Goal: Task Accomplishment & Management: Use online tool/utility

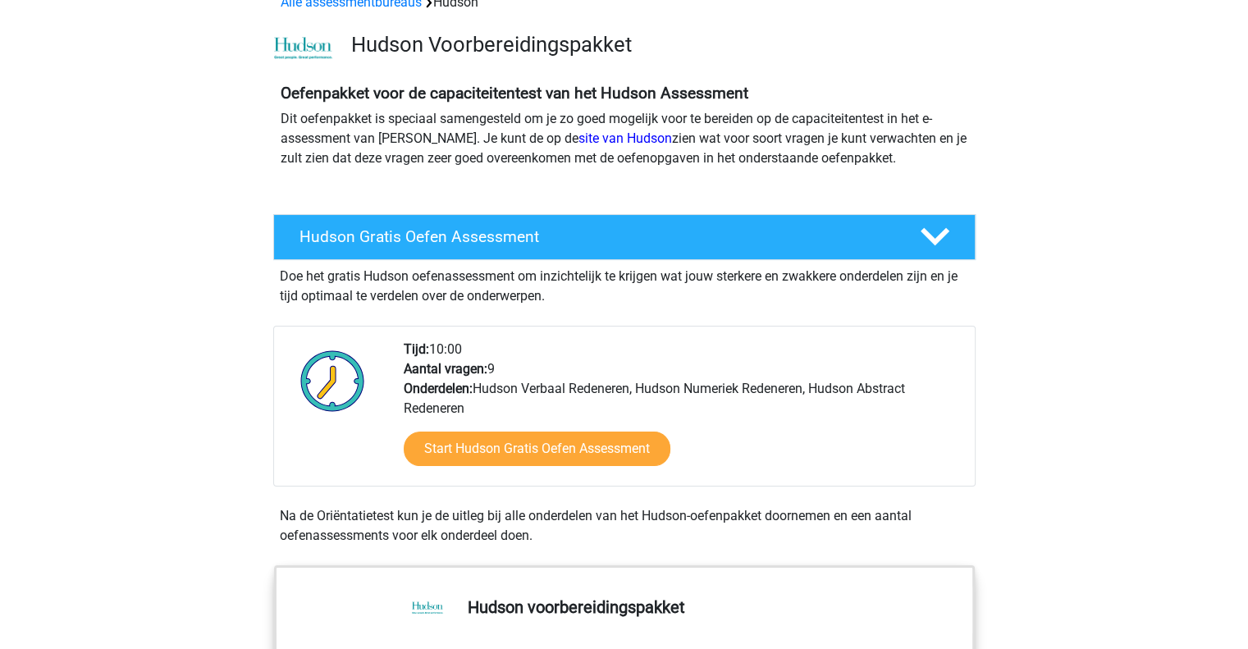
scroll to position [82, 0]
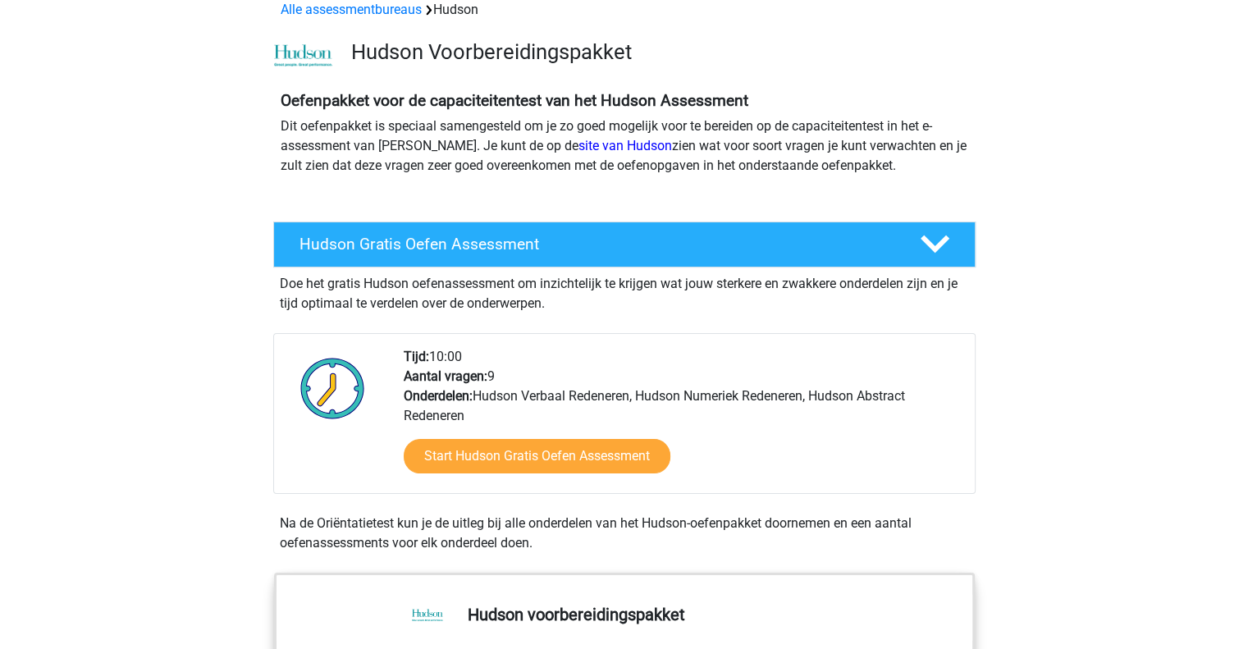
click at [810, 272] on div "Doe het gratis Hudson oefenassessment om inzichtelijk te krijgen wat jouw sterk…" at bounding box center [624, 291] width 702 height 46
click at [802, 213] on div "Oefenpakket voor de capaciteitentest van het Hudson Assessment Dit oefenpakket …" at bounding box center [625, 146] width 780 height 137
click at [804, 238] on h4 "Hudson Gratis Oefen Assessment" at bounding box center [597, 244] width 594 height 19
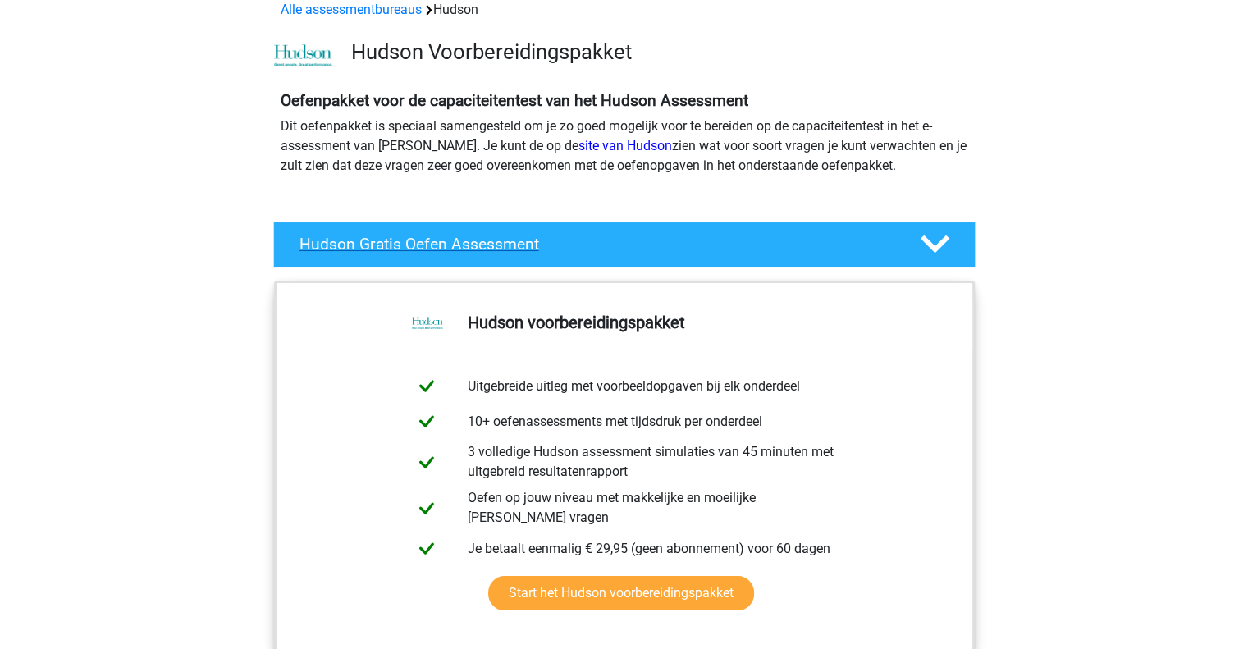
click at [804, 238] on h4 "Hudson Gratis Oefen Assessment" at bounding box center [597, 244] width 594 height 19
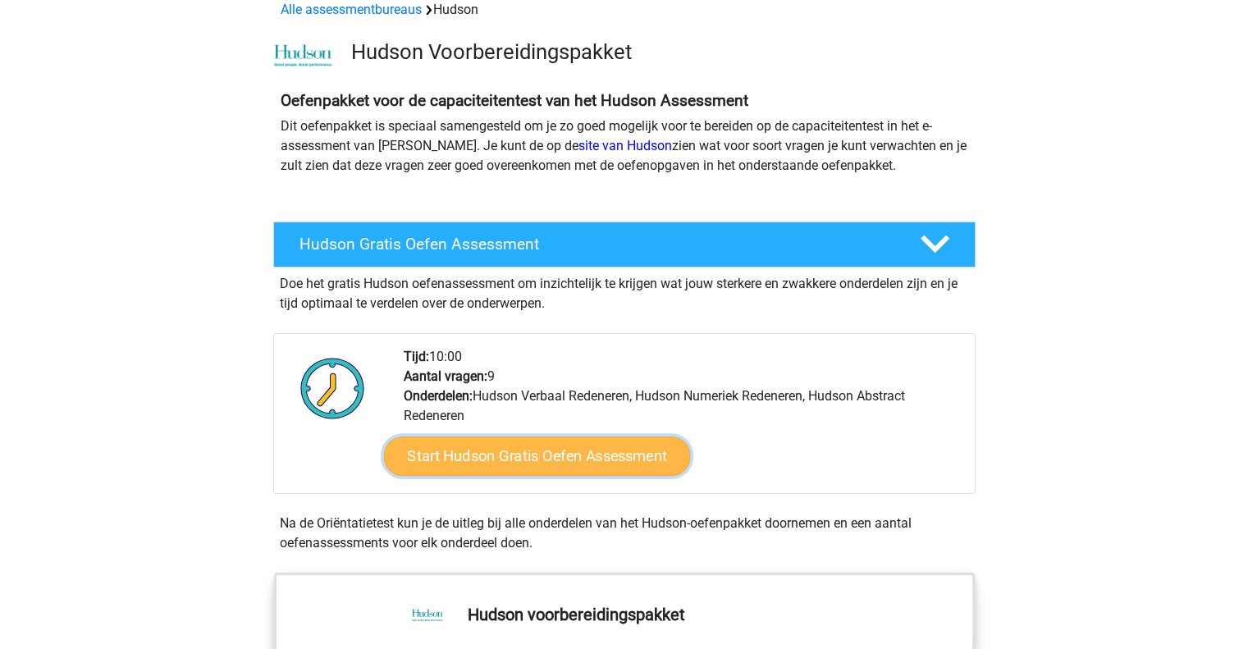
click at [565, 462] on link "Start Hudson Gratis Oefen Assessment" at bounding box center [536, 456] width 307 height 39
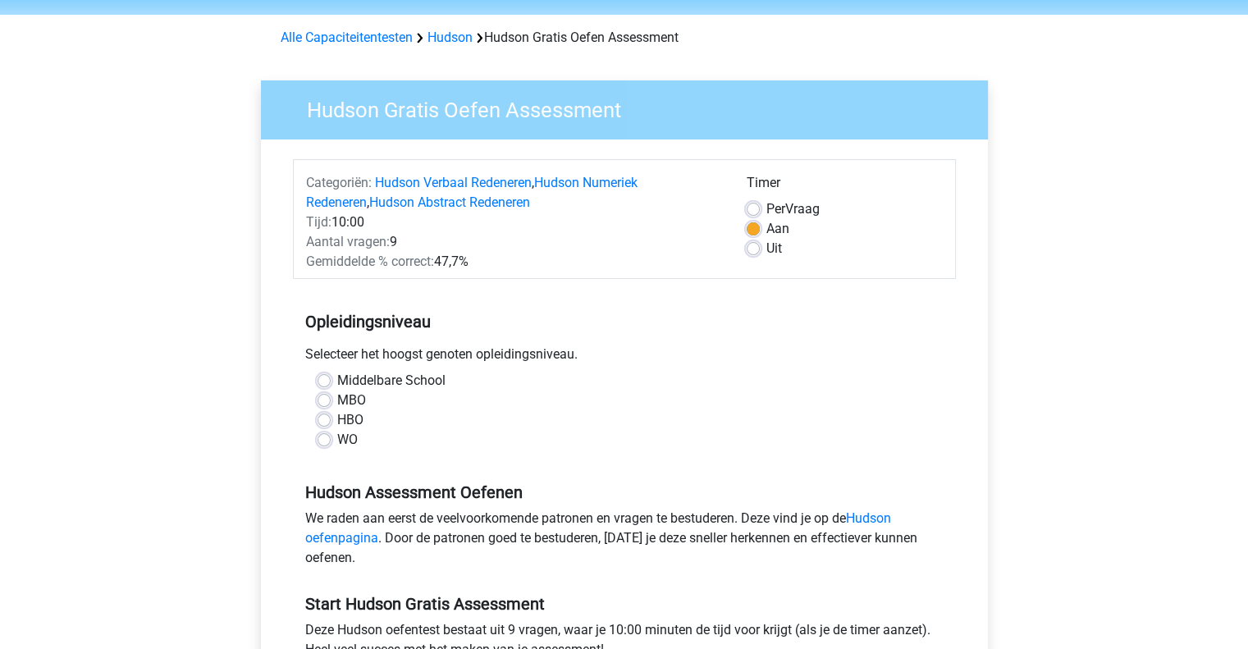
scroll to position [82, 0]
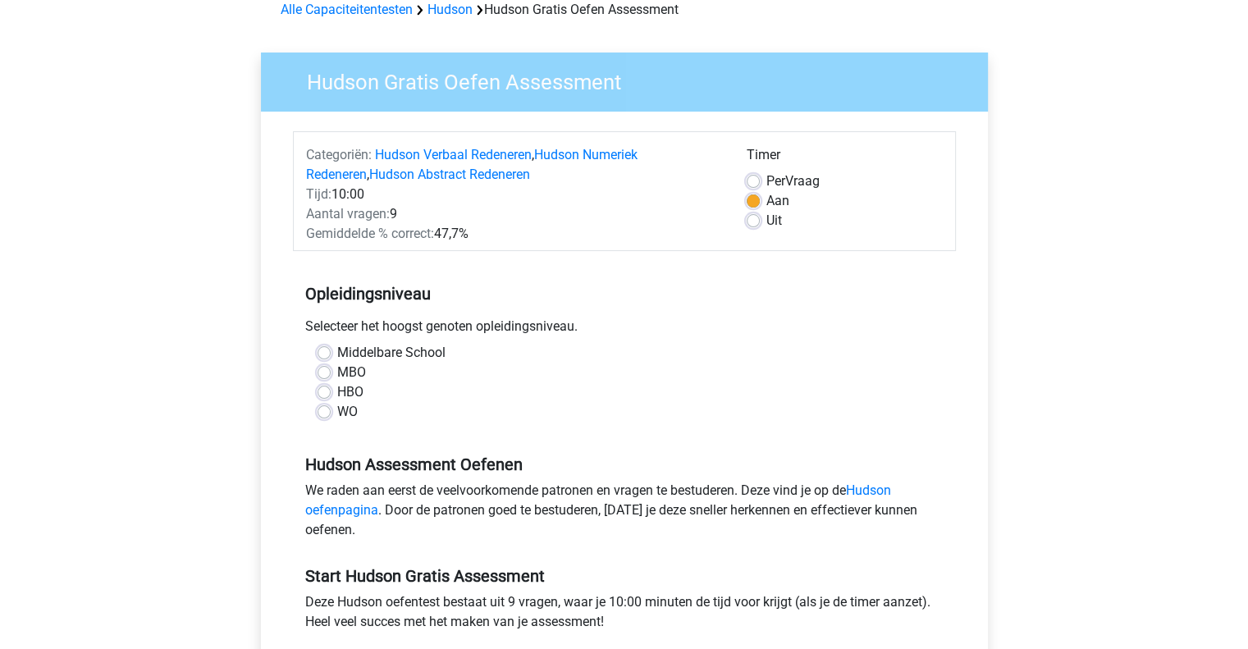
click at [337, 354] on label "Middelbare School" at bounding box center [391, 353] width 108 height 20
click at [322, 354] on input "Middelbare School" at bounding box center [324, 351] width 13 height 16
radio input "true"
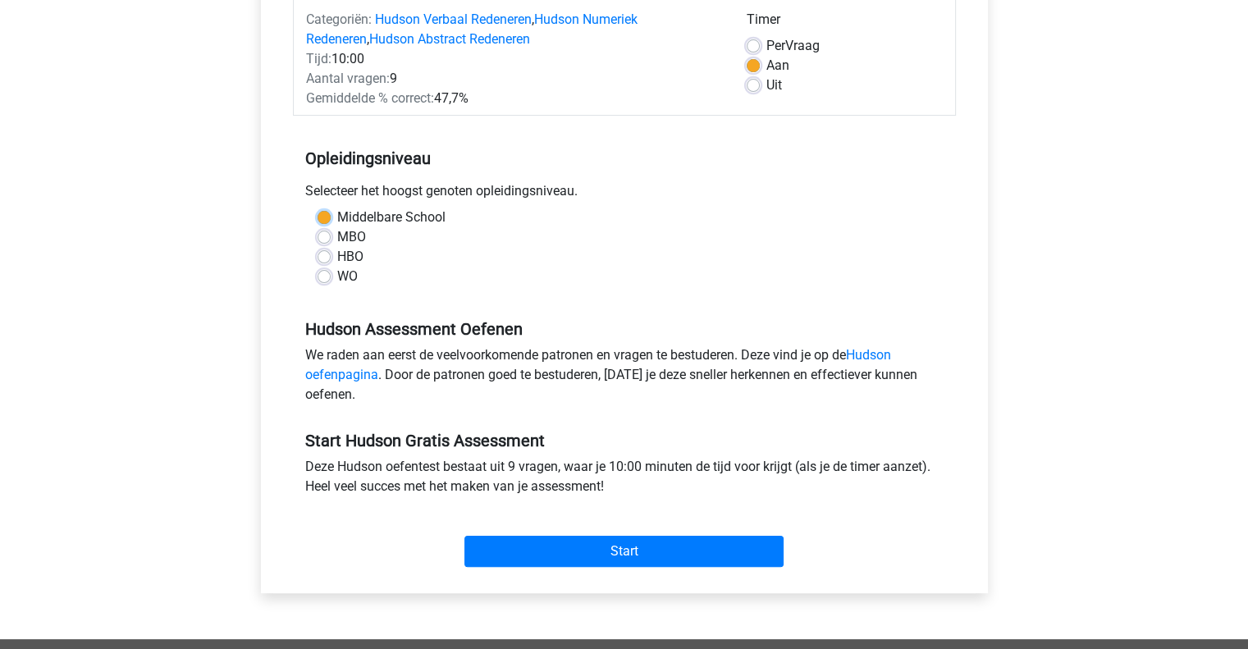
scroll to position [246, 0]
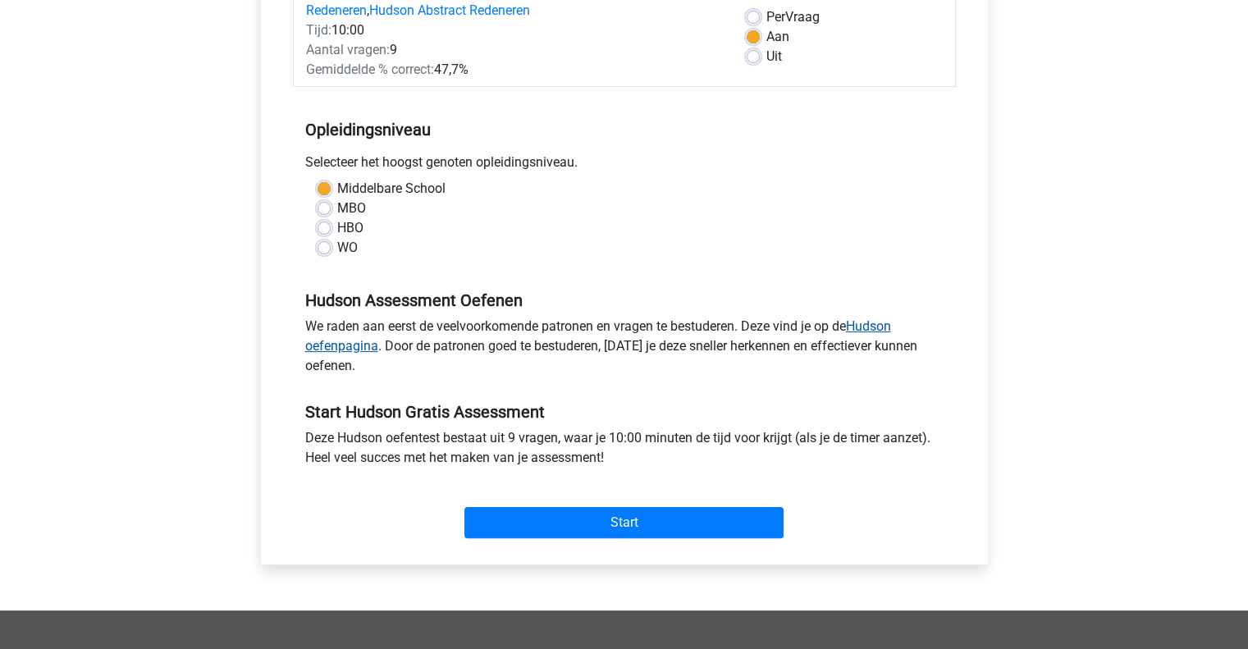
click at [888, 327] on link "Hudson oefenpagina" at bounding box center [598, 335] width 586 height 35
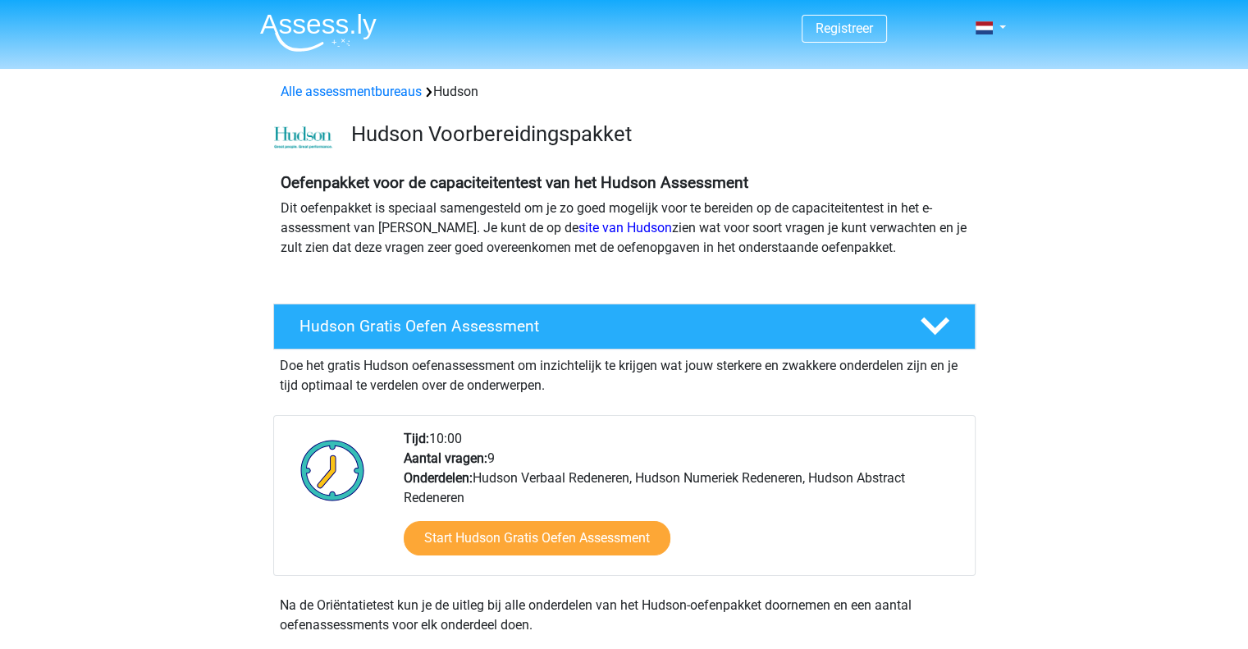
scroll to position [246, 0]
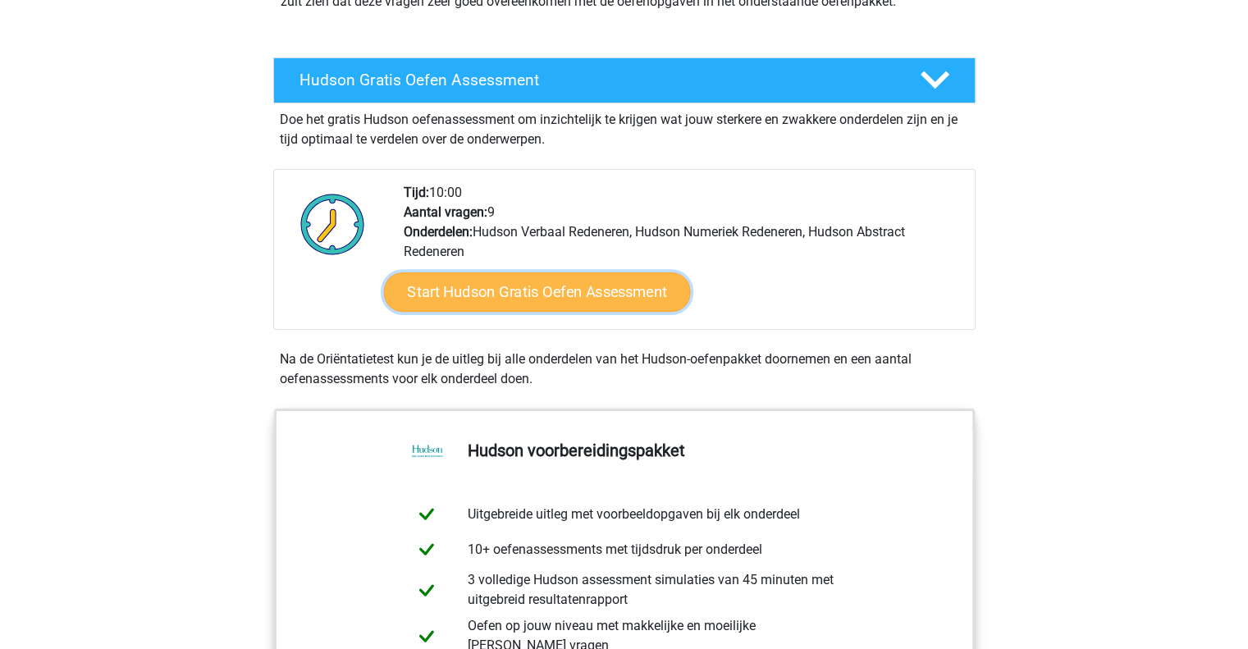
click at [554, 283] on link "Start Hudson Gratis Oefen Assessment" at bounding box center [536, 291] width 307 height 39
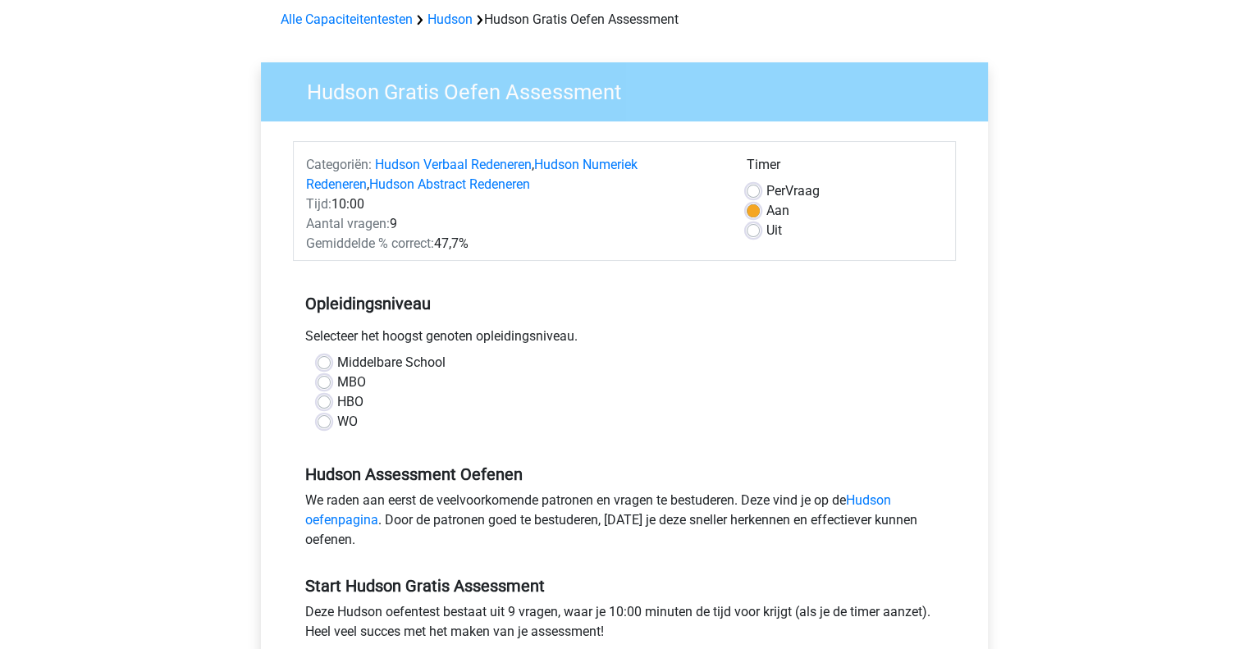
scroll to position [164, 0]
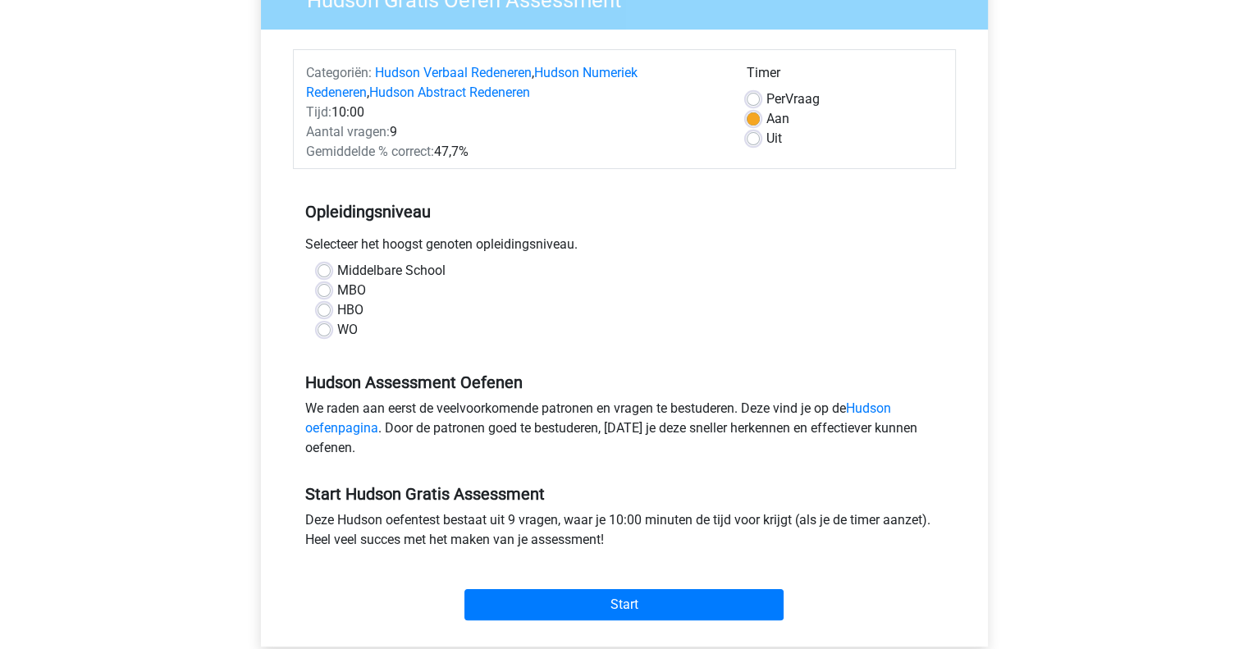
click at [337, 272] on label "Middelbare School" at bounding box center [391, 271] width 108 height 20
click at [326, 272] on input "Middelbare School" at bounding box center [324, 269] width 13 height 16
radio input "true"
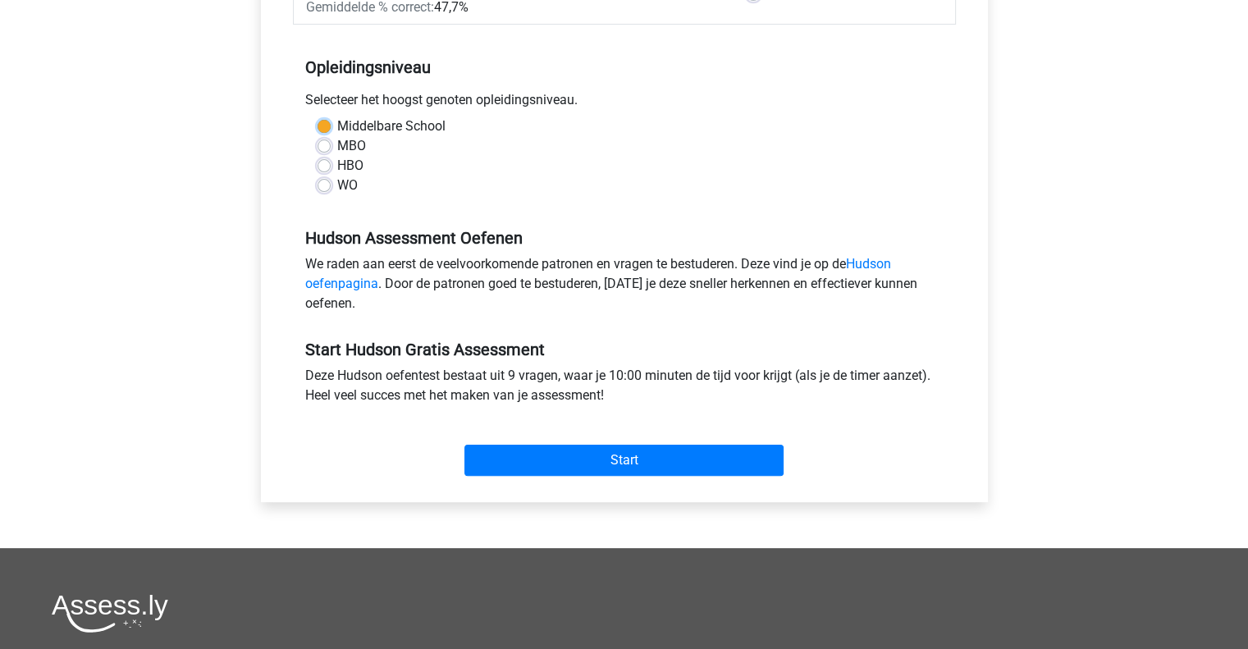
scroll to position [328, 0]
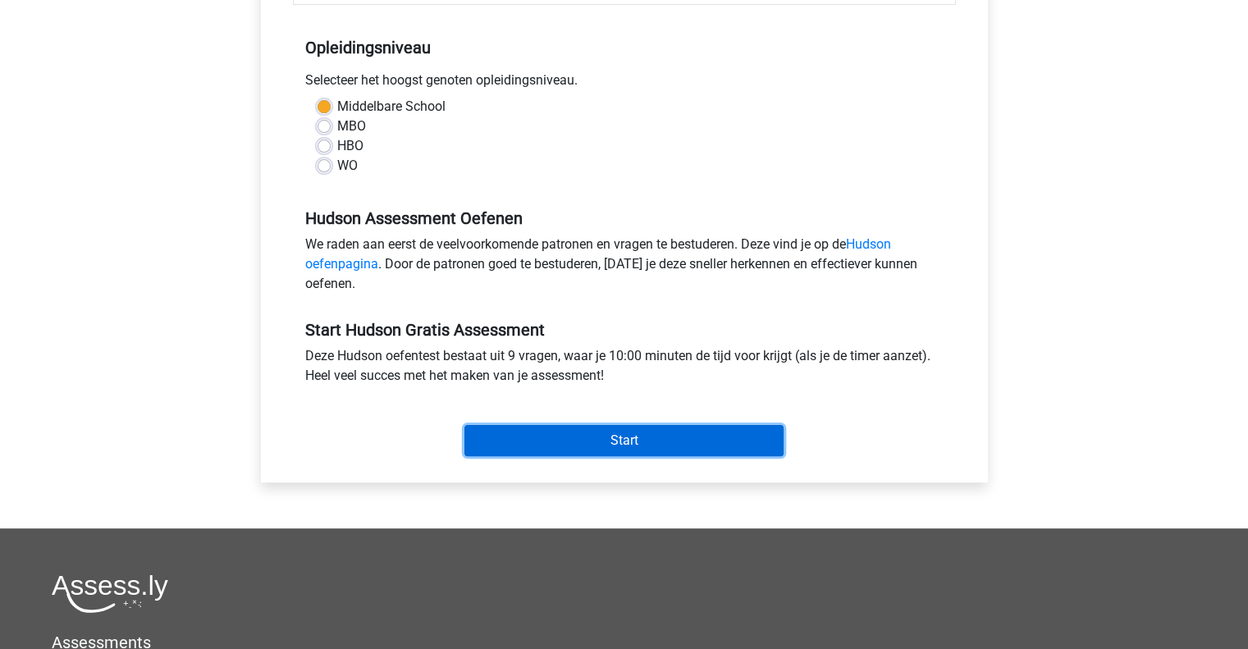
click at [631, 438] on input "Start" at bounding box center [623, 440] width 319 height 31
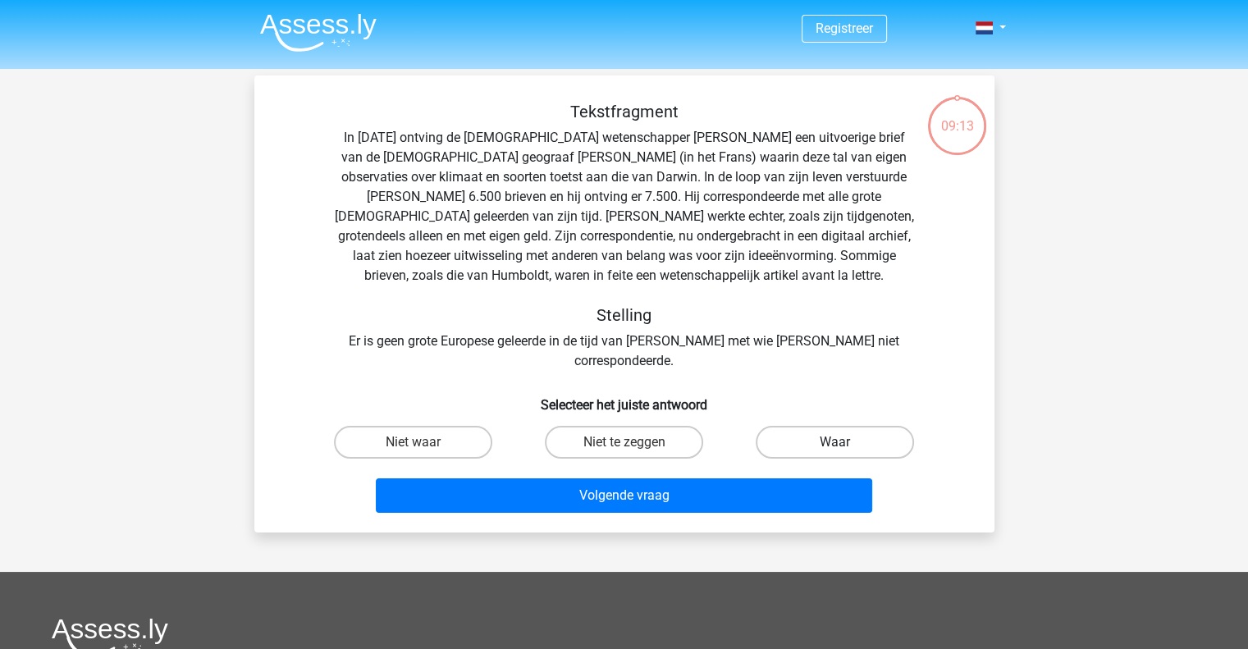
click at [793, 426] on label "Waar" at bounding box center [835, 442] width 158 height 33
click at [835, 442] on input "Waar" at bounding box center [840, 447] width 11 height 11
radio input "true"
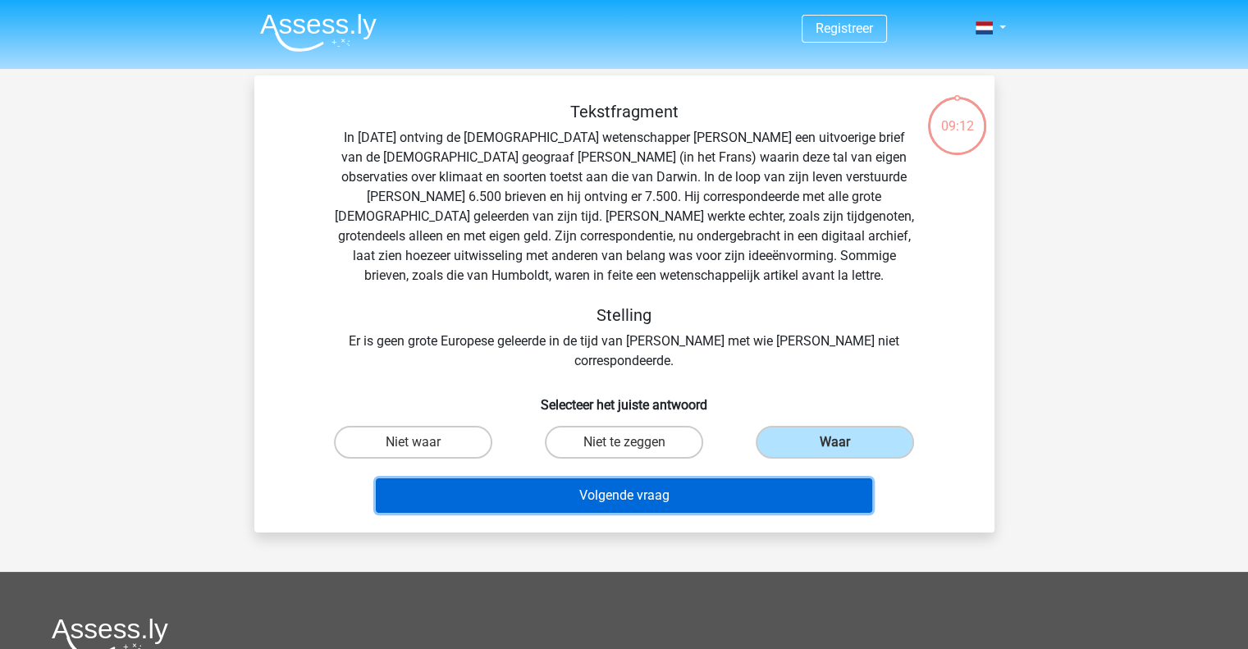
click at [758, 478] on button "Volgende vraag" at bounding box center [624, 495] width 496 height 34
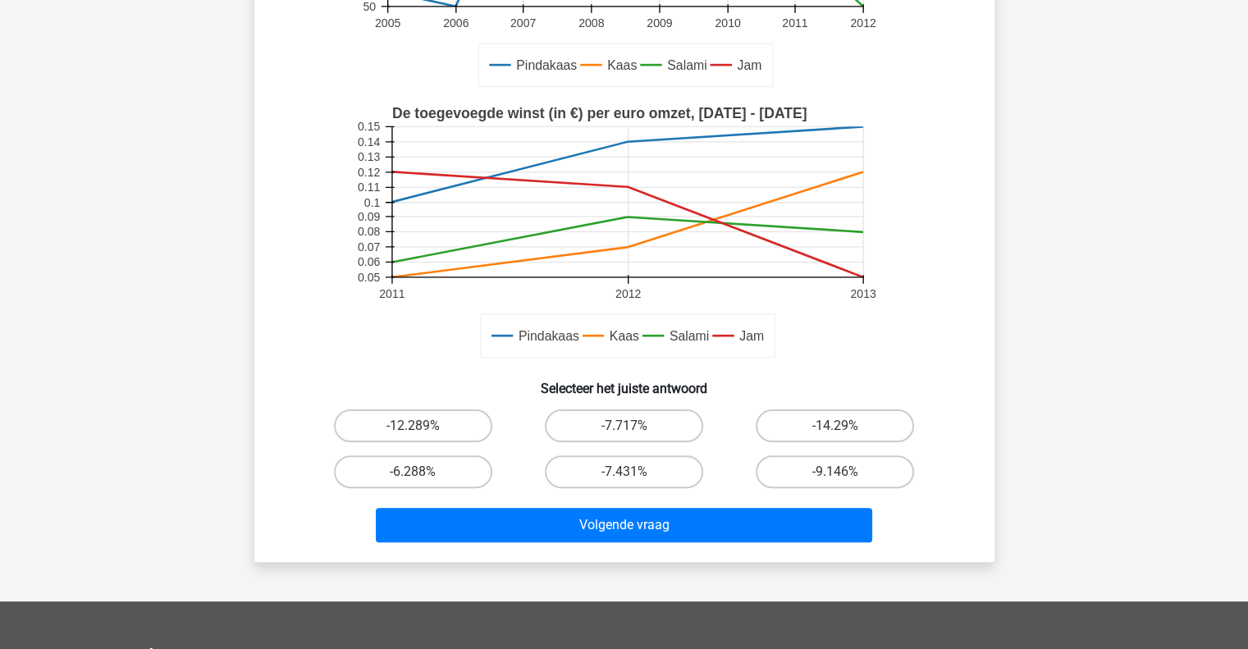
scroll to position [328, 0]
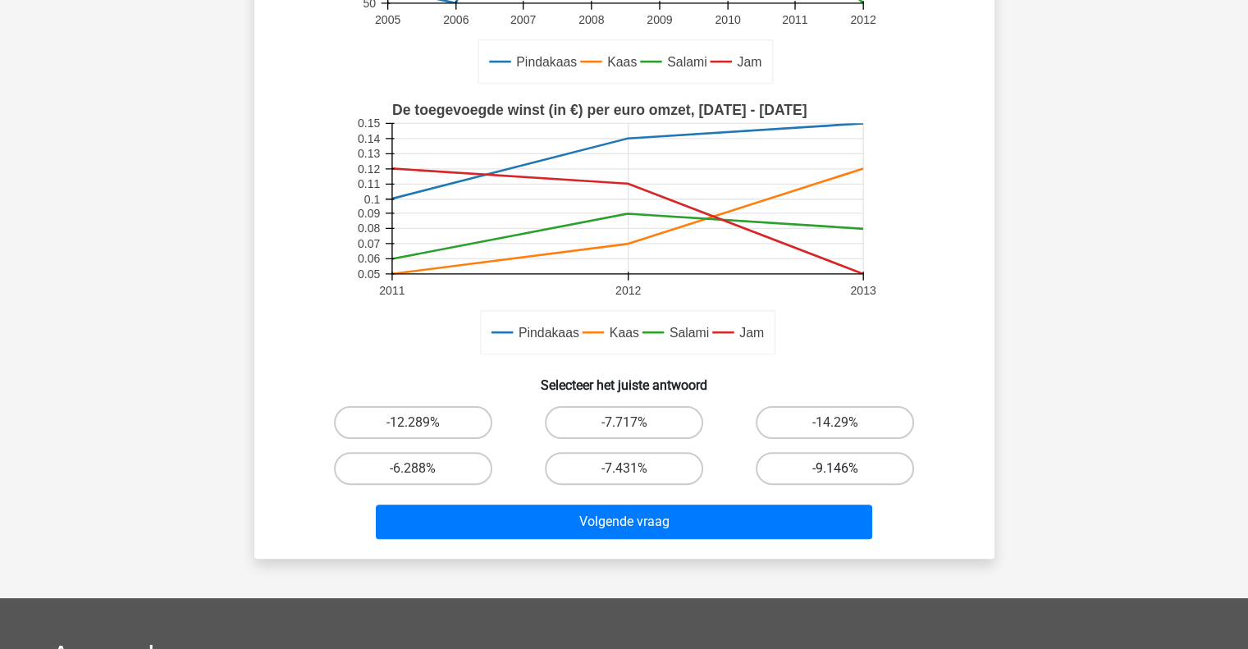
click at [831, 470] on label "-9.146%" at bounding box center [835, 468] width 158 height 33
click at [835, 470] on input "-9.146%" at bounding box center [840, 474] width 11 height 11
radio input "true"
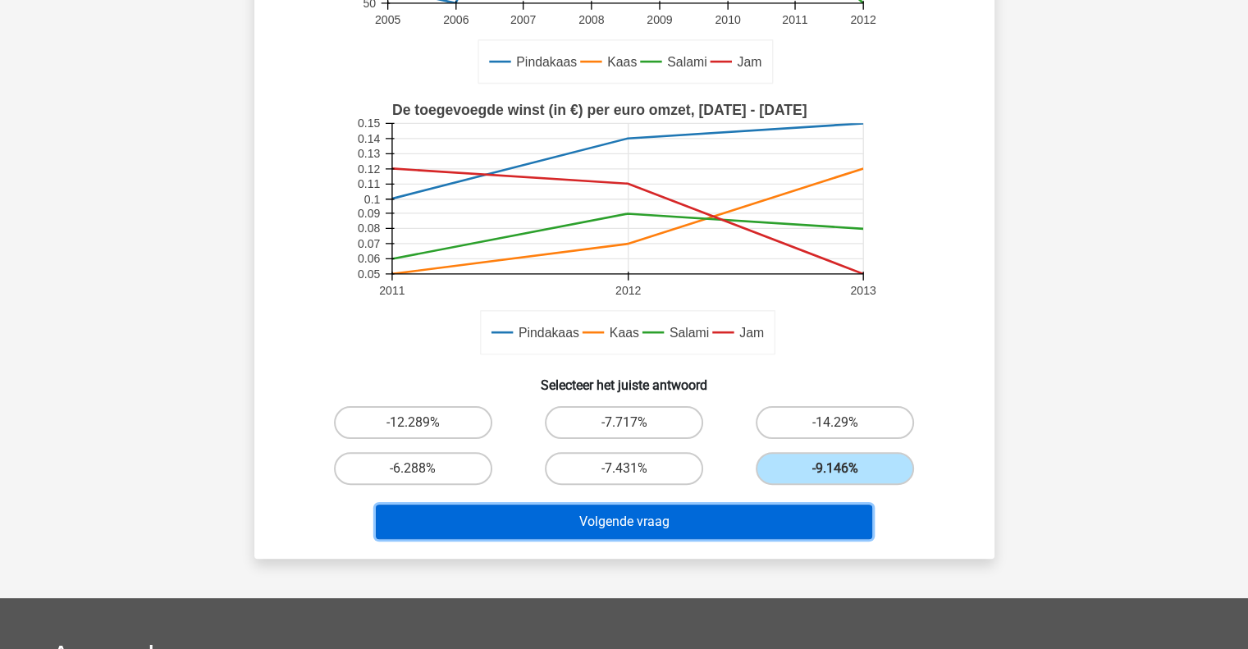
click at [754, 521] on button "Volgende vraag" at bounding box center [624, 522] width 496 height 34
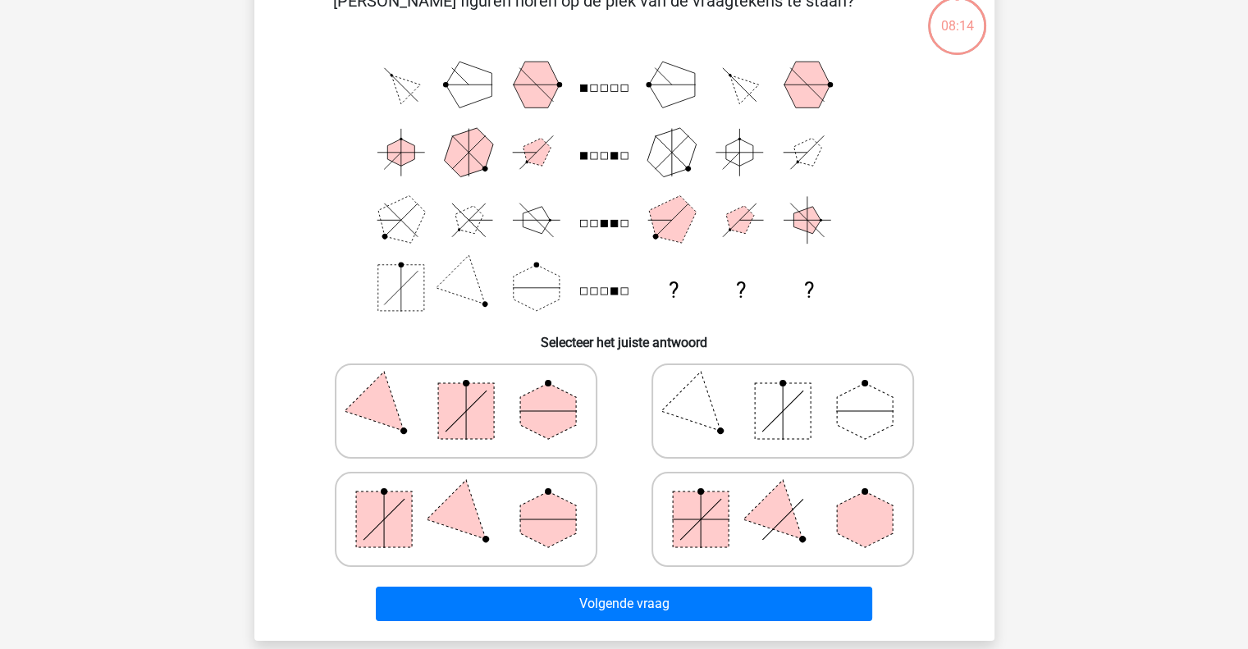
scroll to position [75, 0]
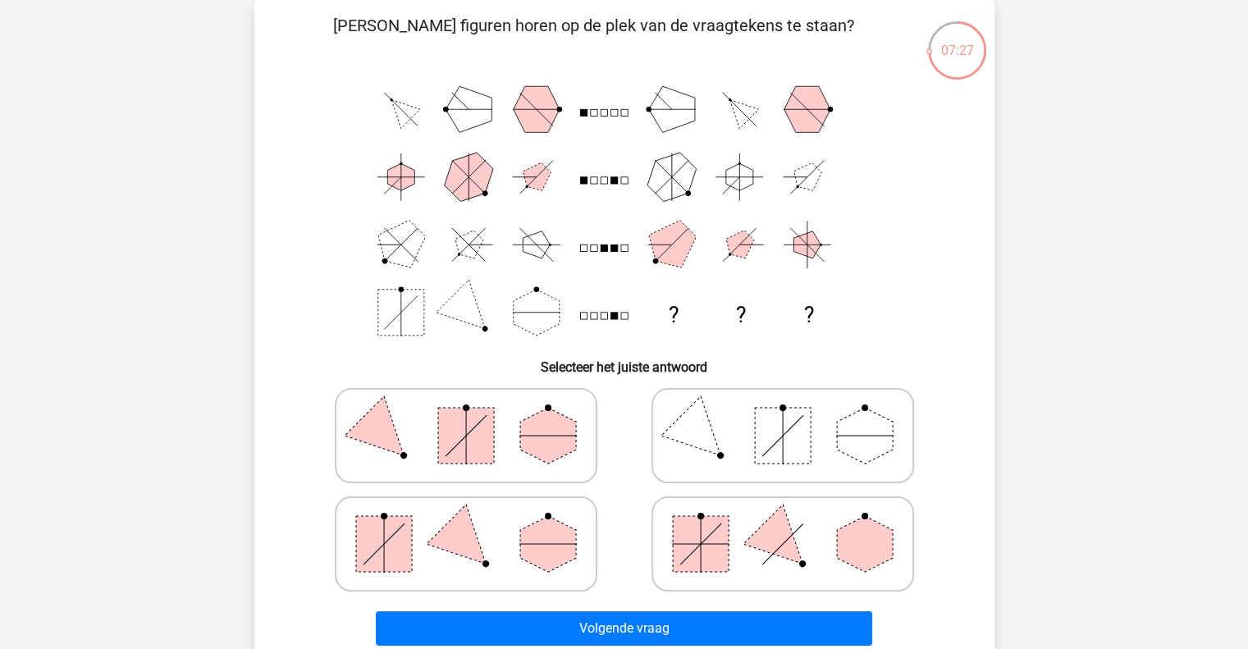
click at [545, 538] on polygon at bounding box center [548, 544] width 56 height 56
click at [477, 524] on input "radio" at bounding box center [471, 518] width 11 height 11
radio input "true"
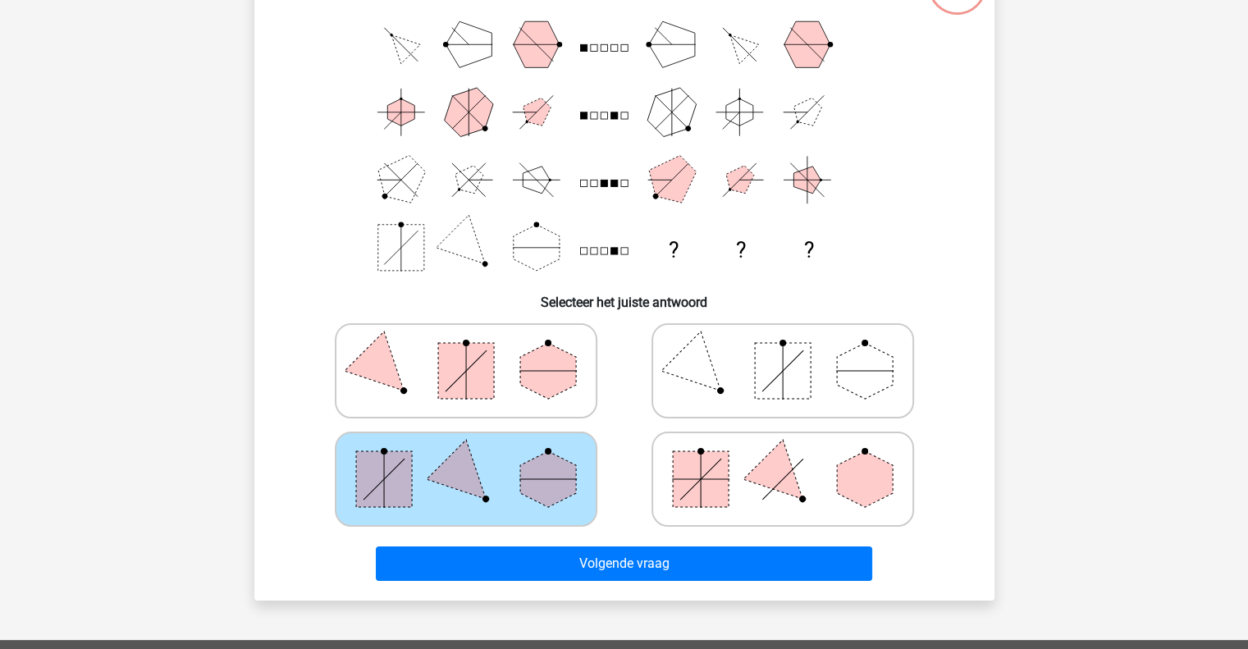
scroll to position [240, 0]
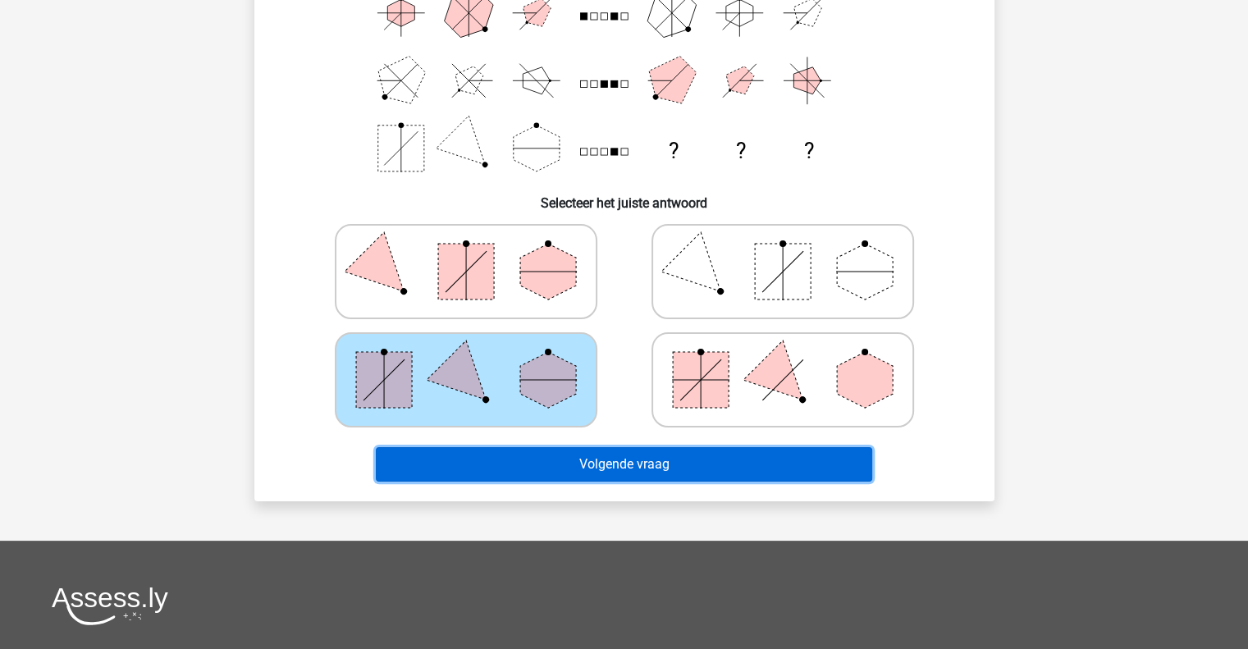
click at [702, 466] on button "Volgende vraag" at bounding box center [624, 464] width 496 height 34
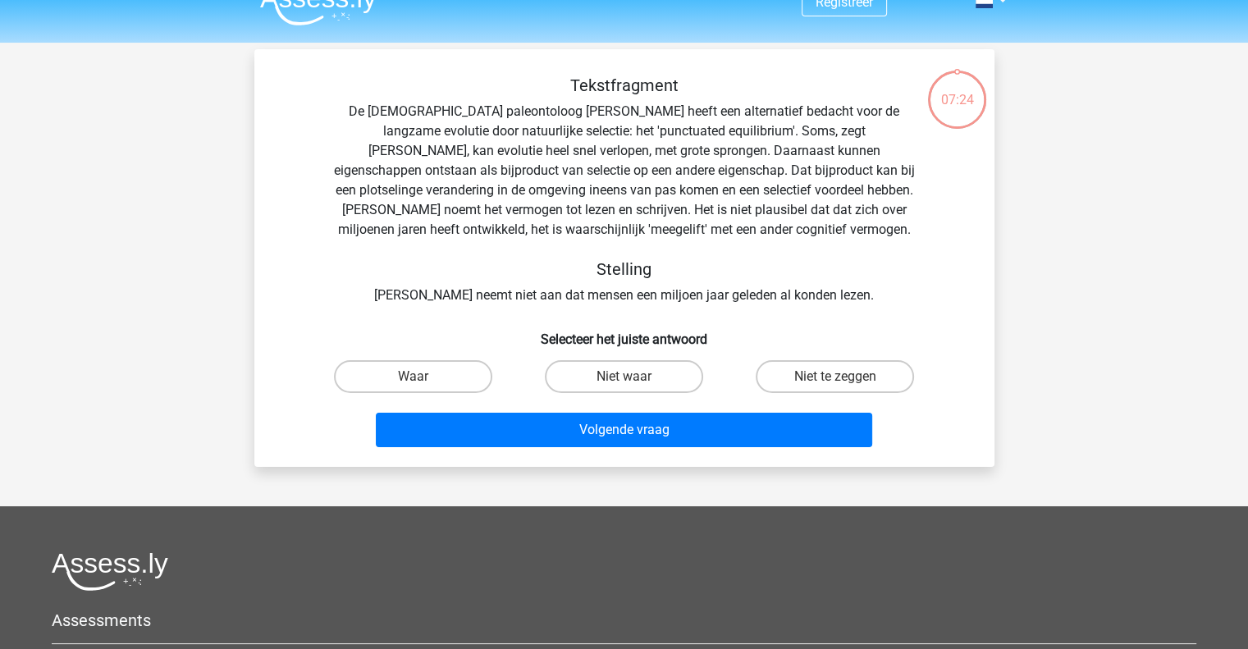
scroll to position [0, 0]
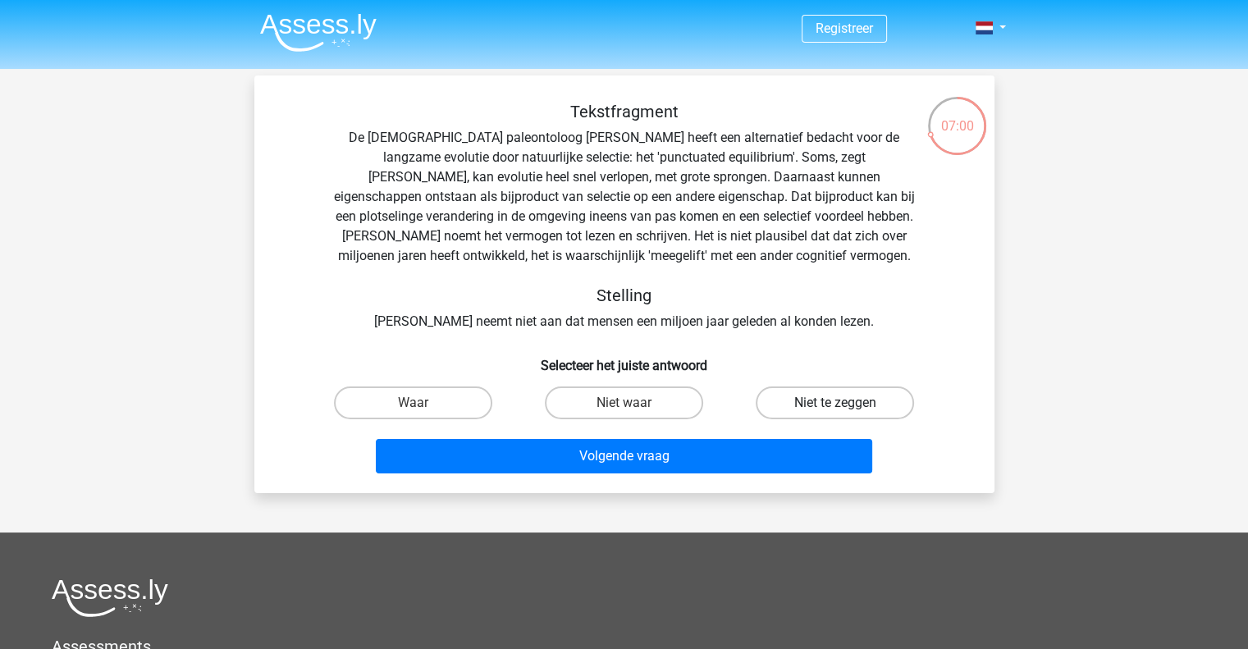
click at [854, 403] on label "Niet te zeggen" at bounding box center [835, 403] width 158 height 33
click at [846, 403] on input "Niet te zeggen" at bounding box center [840, 408] width 11 height 11
radio input "true"
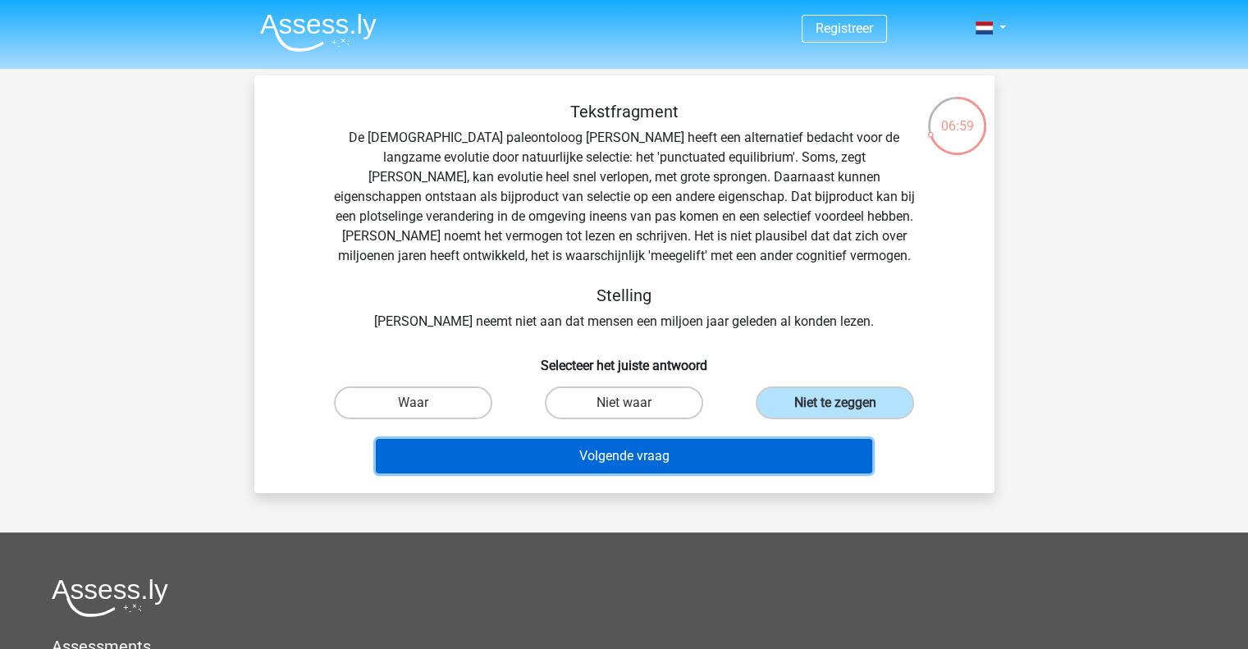
click at [802, 460] on button "Volgende vraag" at bounding box center [624, 456] width 496 height 34
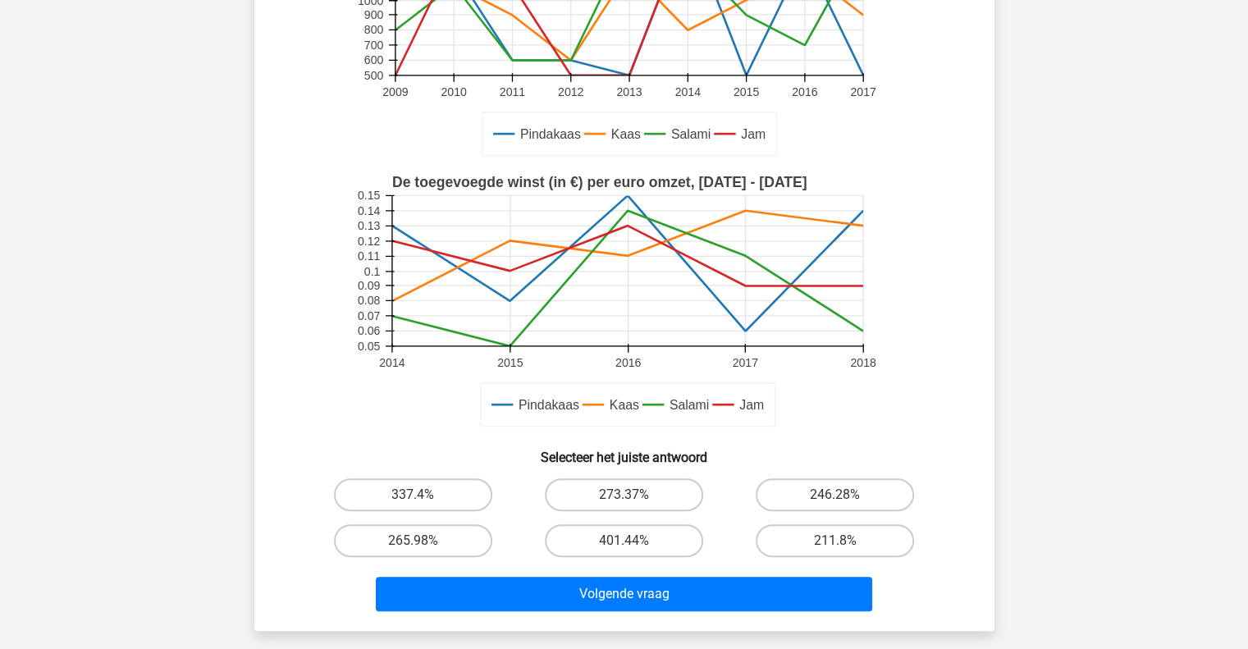
scroll to position [328, 0]
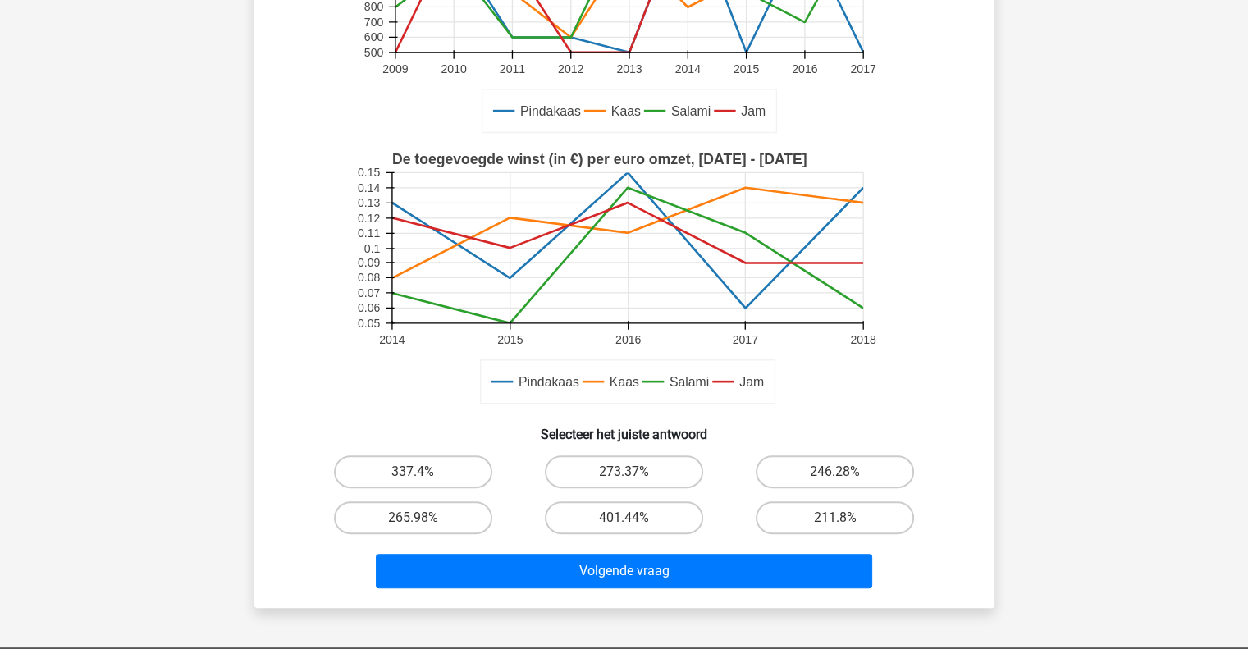
click at [732, 541] on div "Volgende vraag" at bounding box center [625, 568] width 688 height 54
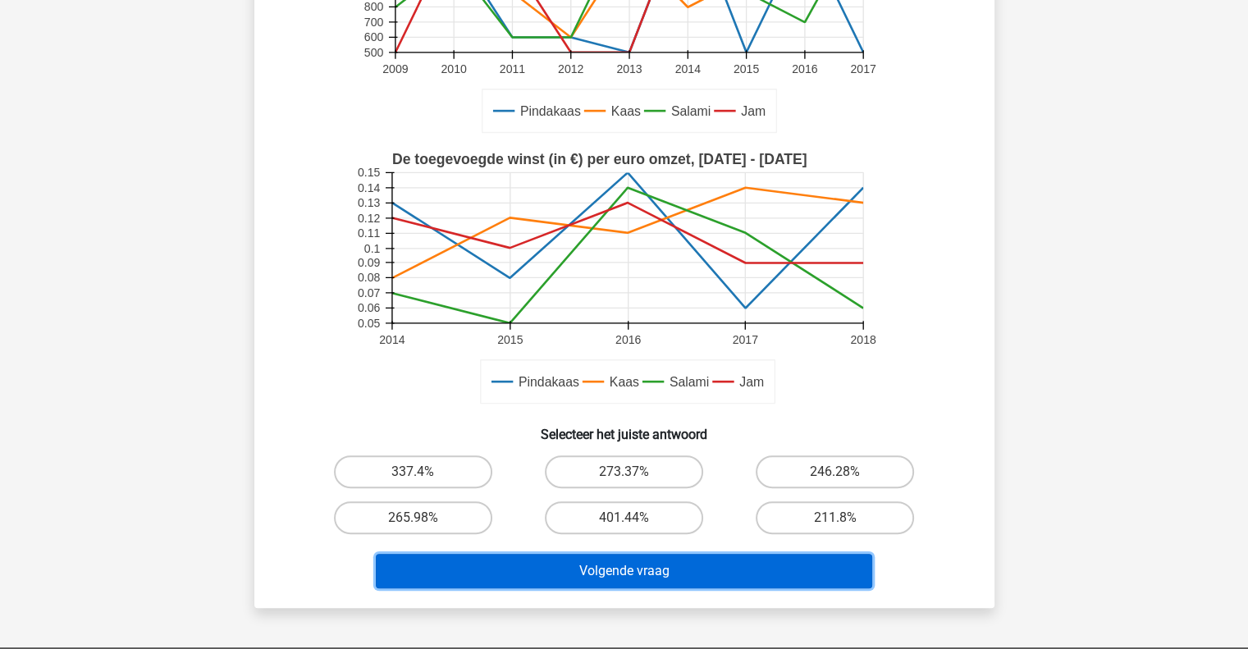
click at [728, 583] on button "Volgende vraag" at bounding box center [624, 571] width 496 height 34
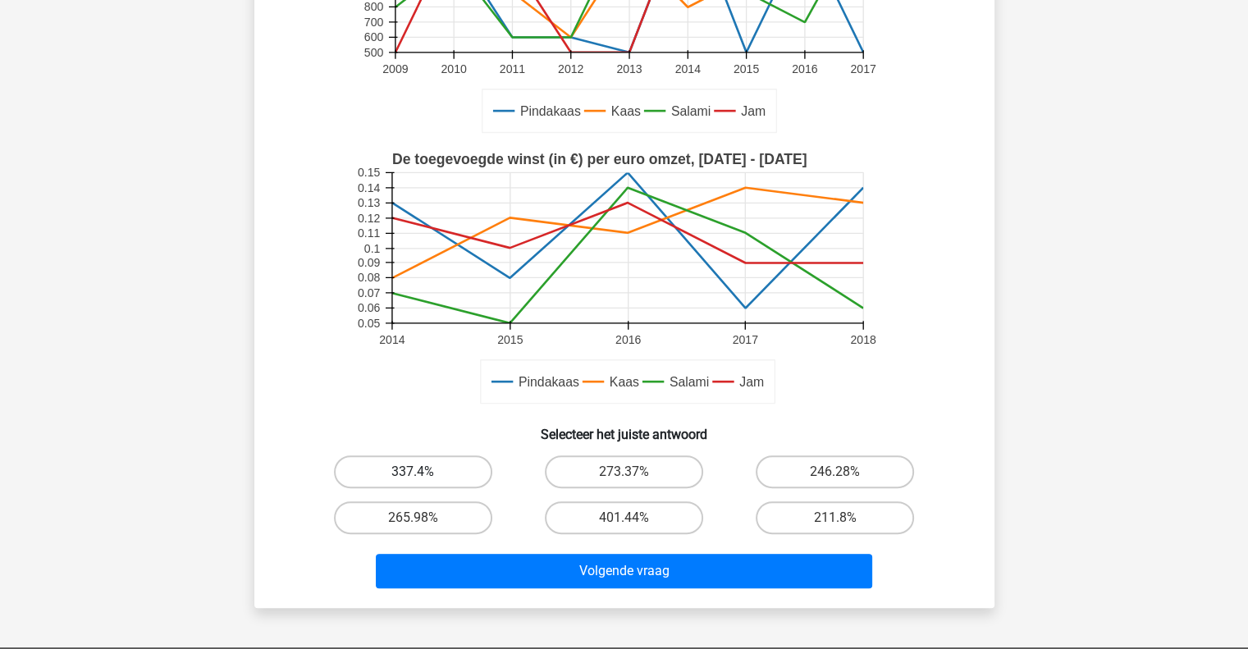
click at [428, 477] on label "337.4%" at bounding box center [413, 471] width 158 height 33
click at [423, 477] on input "337.4%" at bounding box center [418, 477] width 11 height 11
radio input "true"
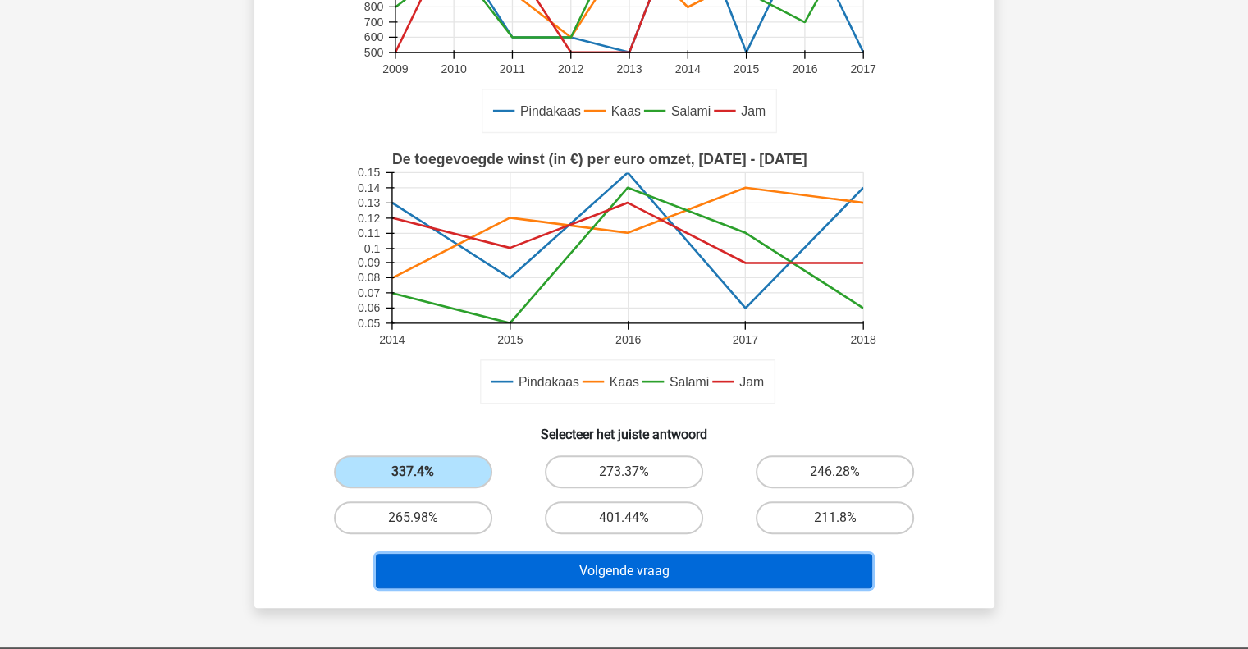
click at [624, 575] on button "Volgende vraag" at bounding box center [624, 571] width 496 height 34
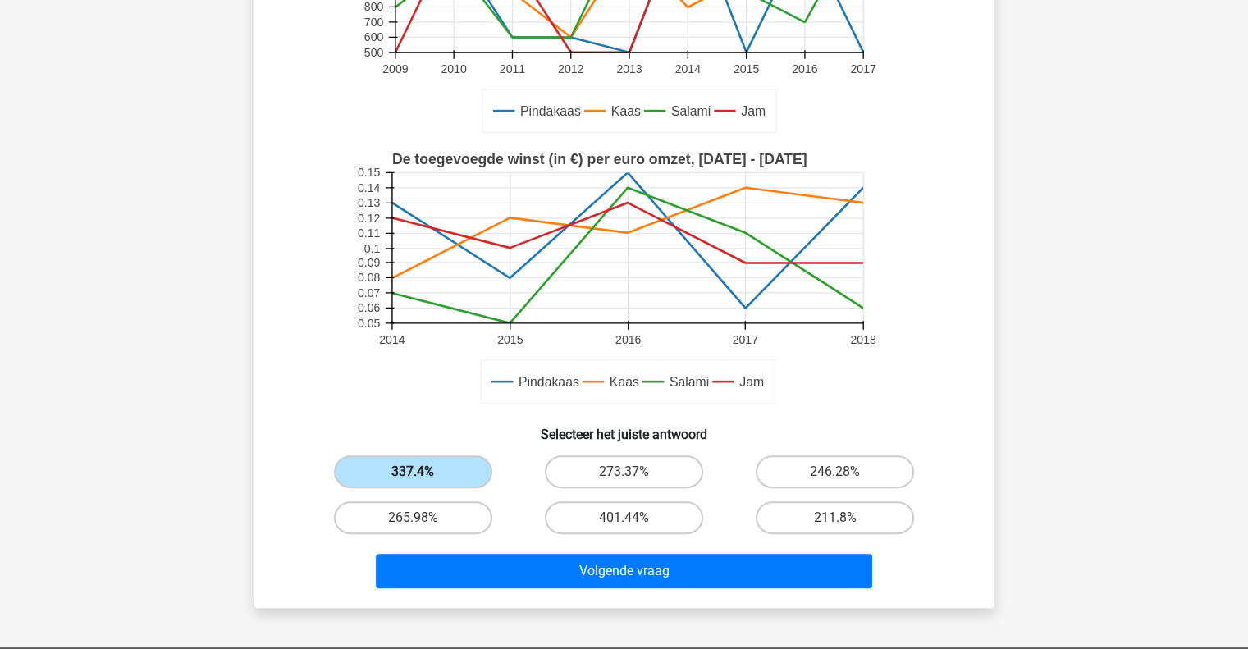
click at [428, 471] on label "337.4%" at bounding box center [413, 471] width 158 height 33
click at [423, 472] on input "337.4%" at bounding box center [418, 477] width 11 height 11
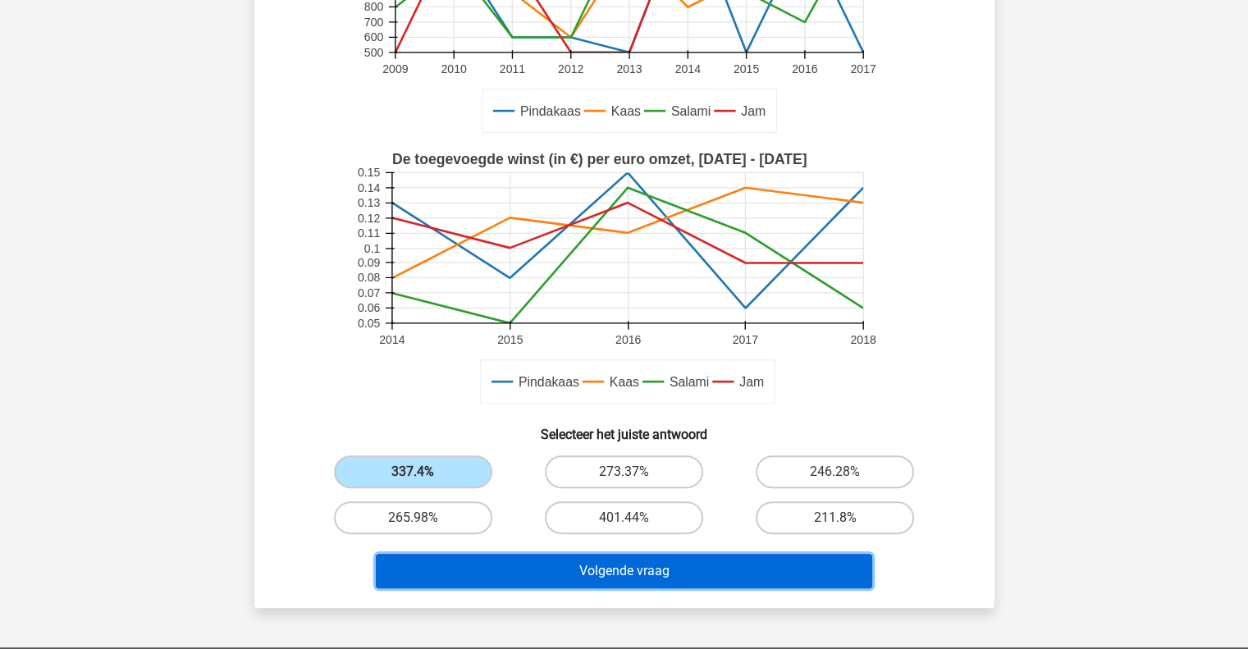
click at [666, 560] on button "Volgende vraag" at bounding box center [624, 571] width 496 height 34
click at [666, 564] on button "Volgende vraag" at bounding box center [624, 571] width 496 height 34
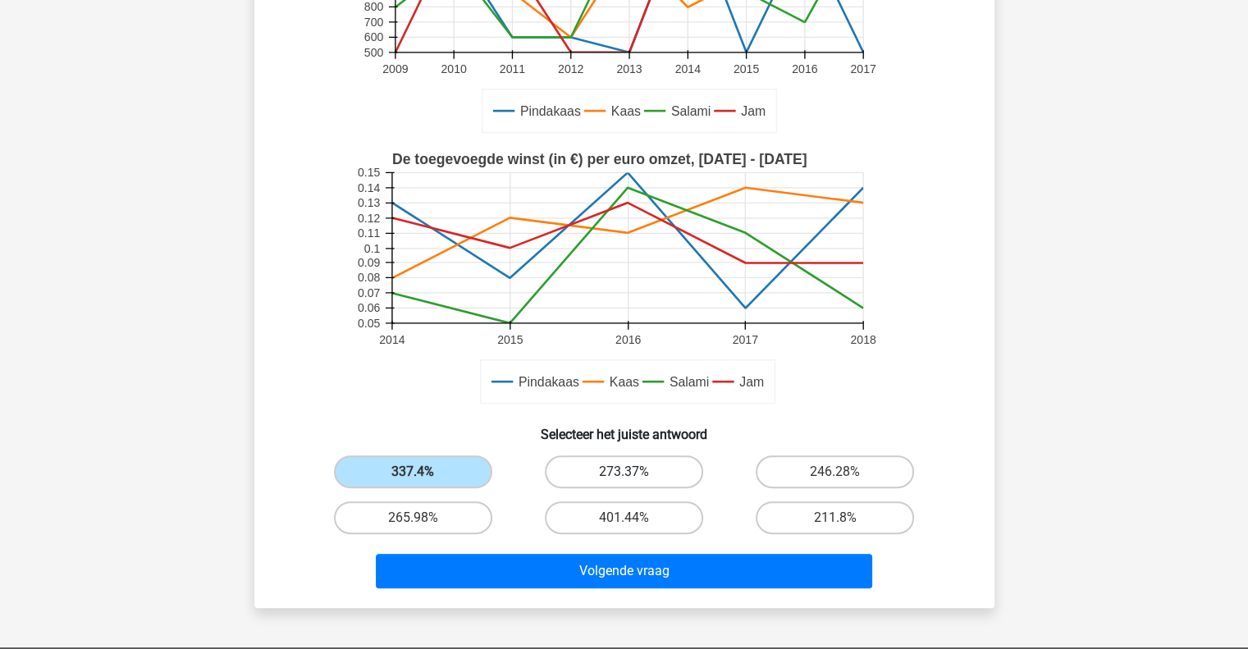
click at [629, 463] on label "273.37%" at bounding box center [624, 471] width 158 height 33
click at [629, 472] on input "273.37%" at bounding box center [629, 477] width 11 height 11
radio input "true"
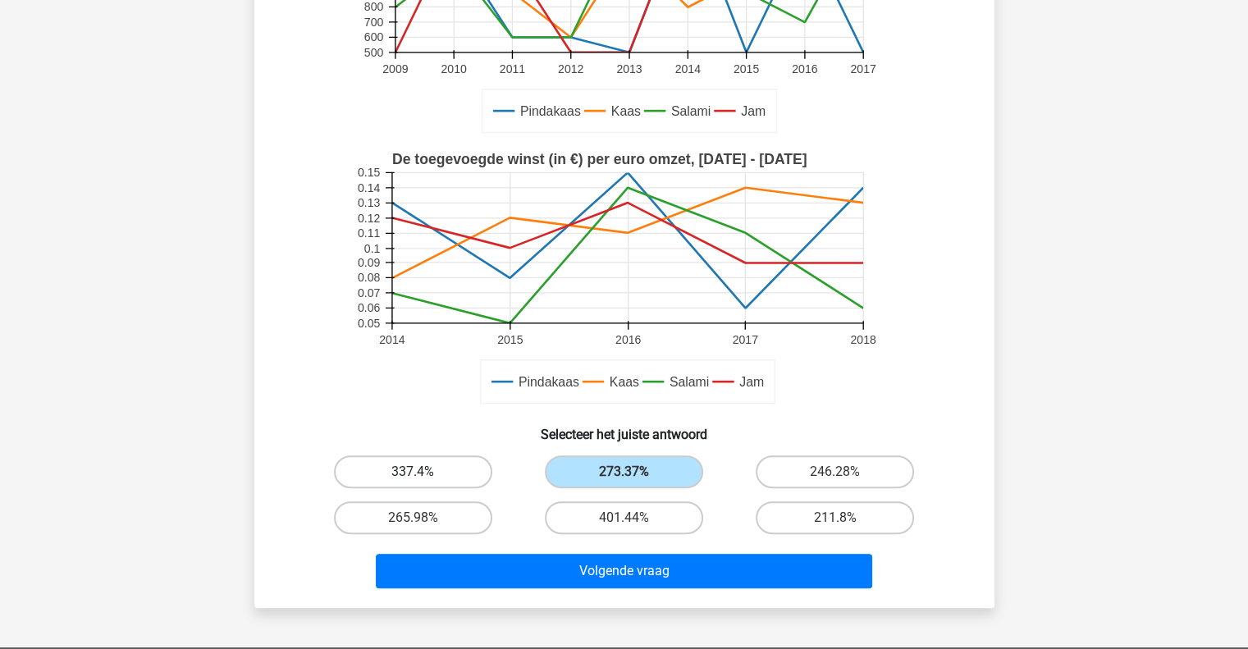
click at [390, 483] on label "337.4%" at bounding box center [413, 471] width 158 height 33
click at [413, 483] on input "337.4%" at bounding box center [418, 477] width 11 height 11
radio input "true"
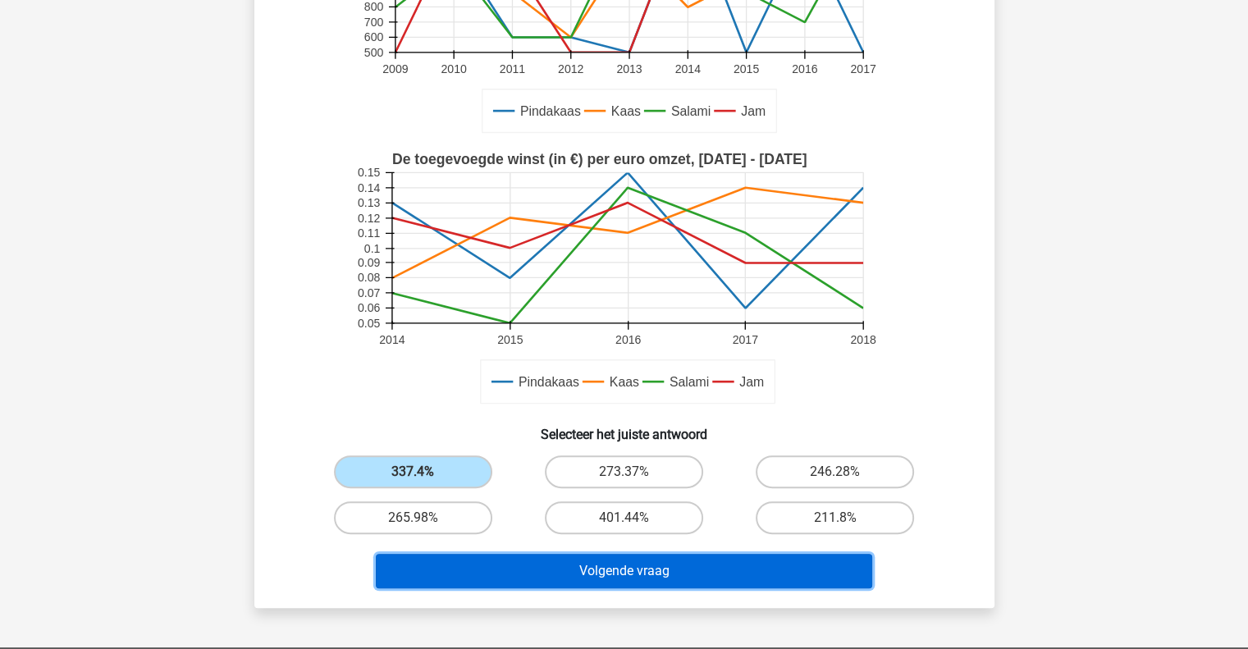
click at [734, 569] on button "Volgende vraag" at bounding box center [624, 571] width 496 height 34
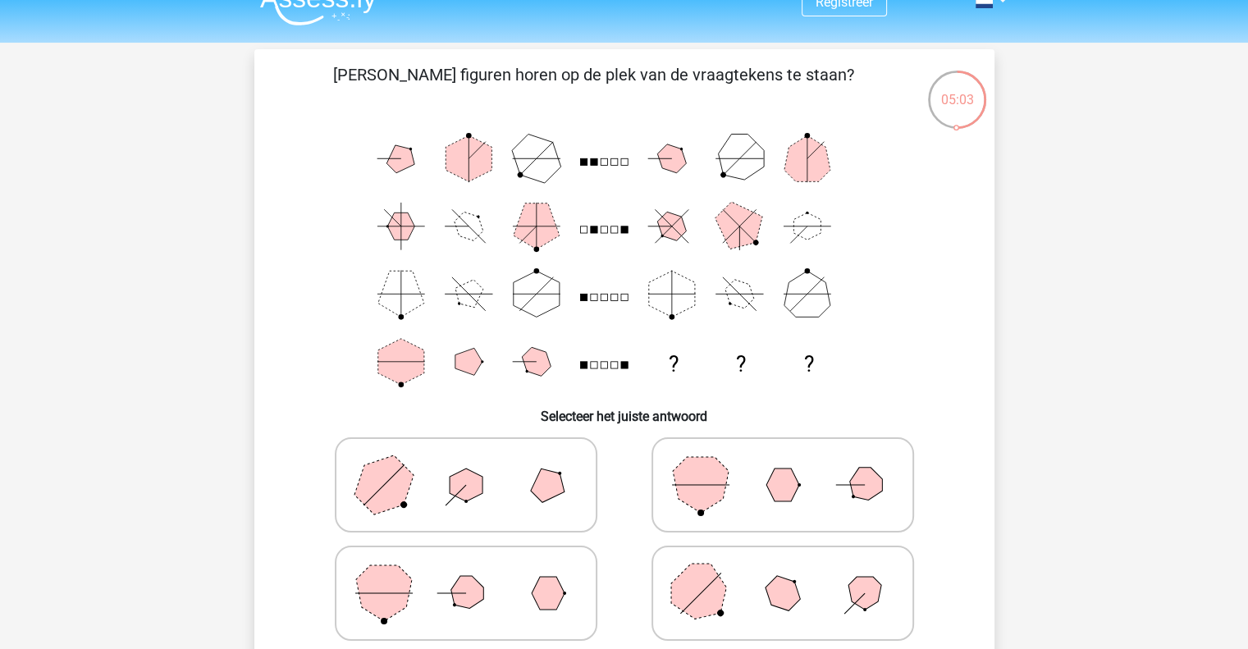
scroll to position [0, 0]
